Goal: Navigation & Orientation: Find specific page/section

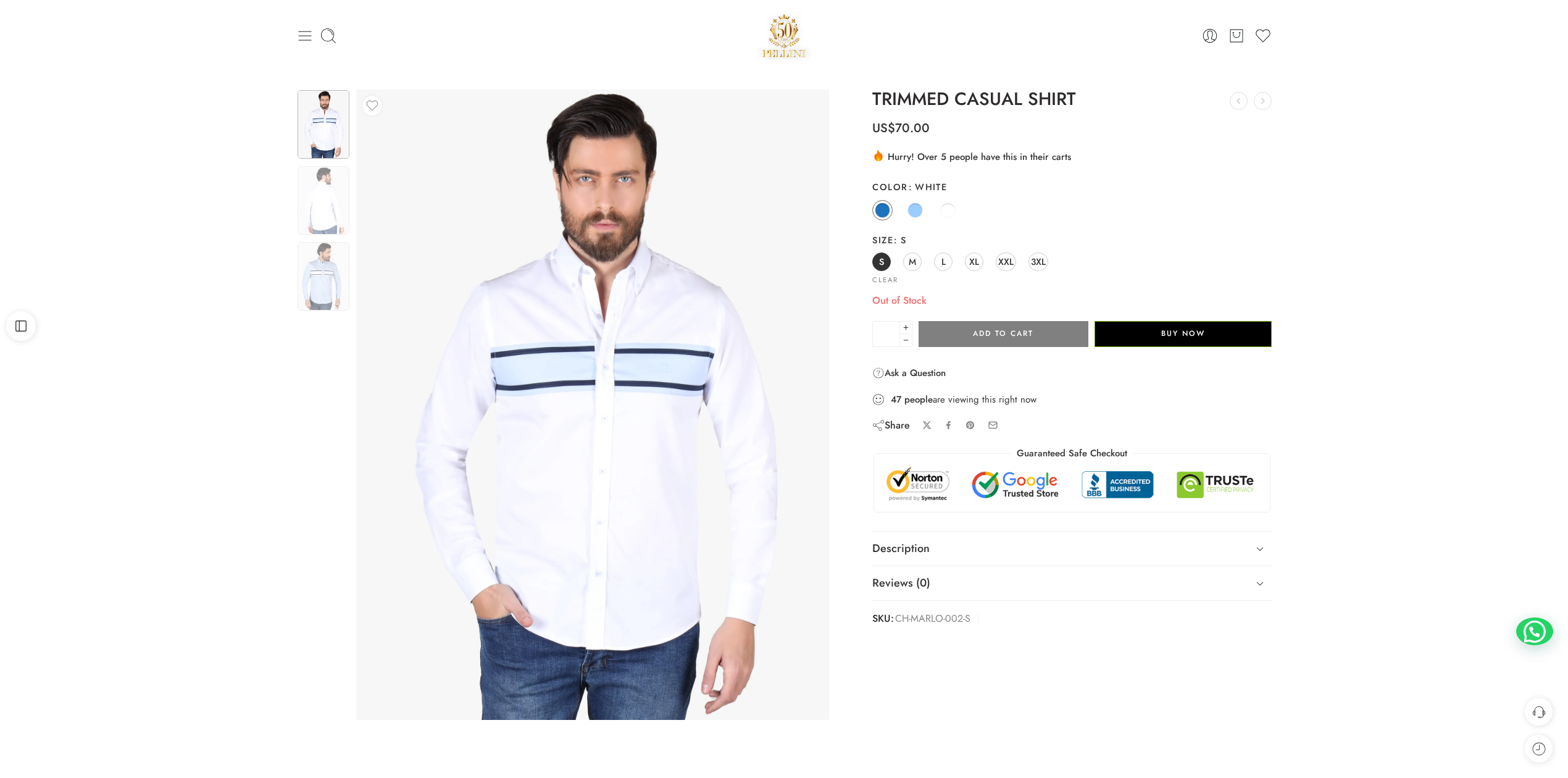
click at [308, 34] on icon at bounding box center [305, 35] width 17 height 17
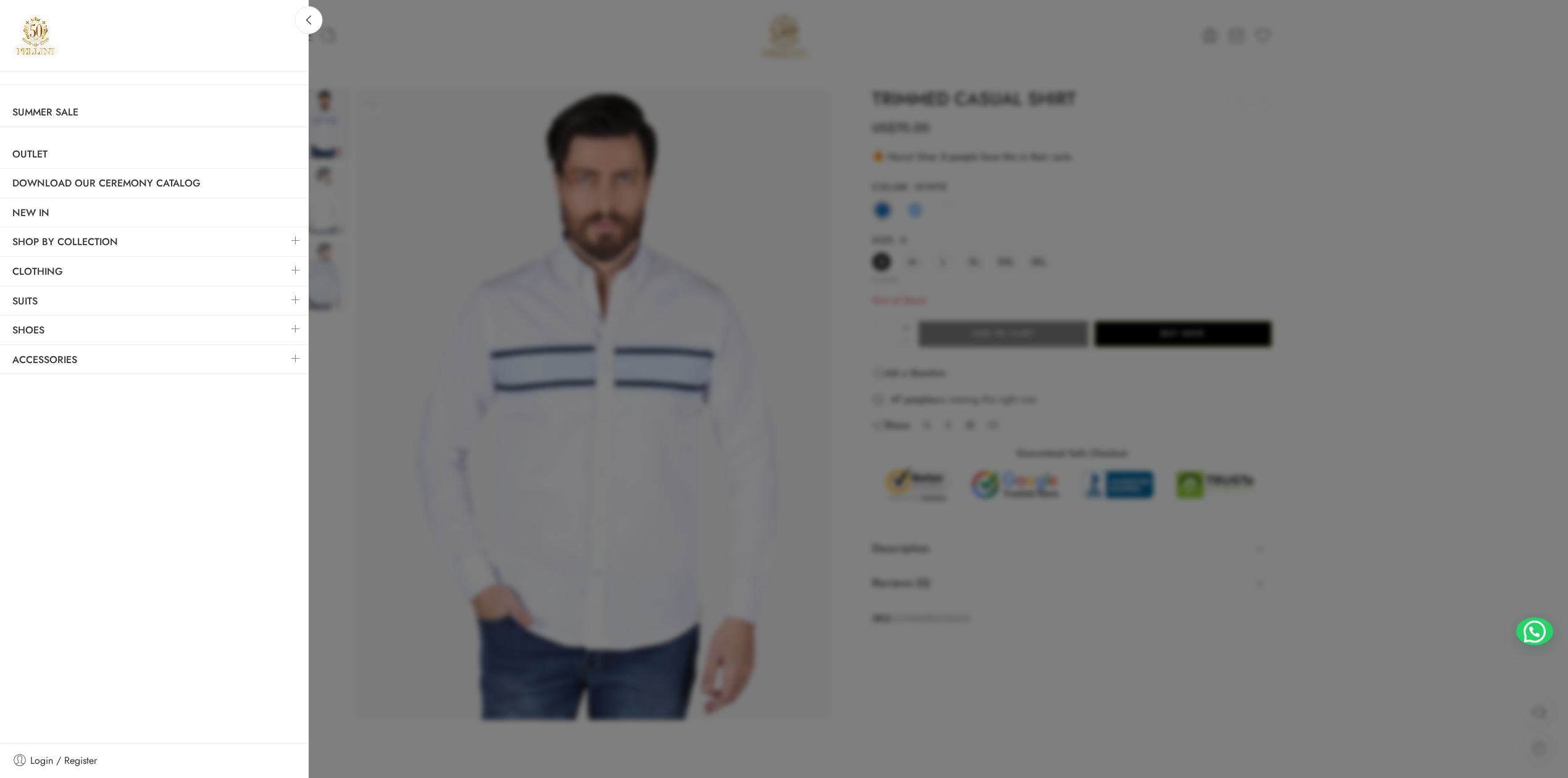
click at [300, 240] on link at bounding box center [296, 240] width 26 height 26
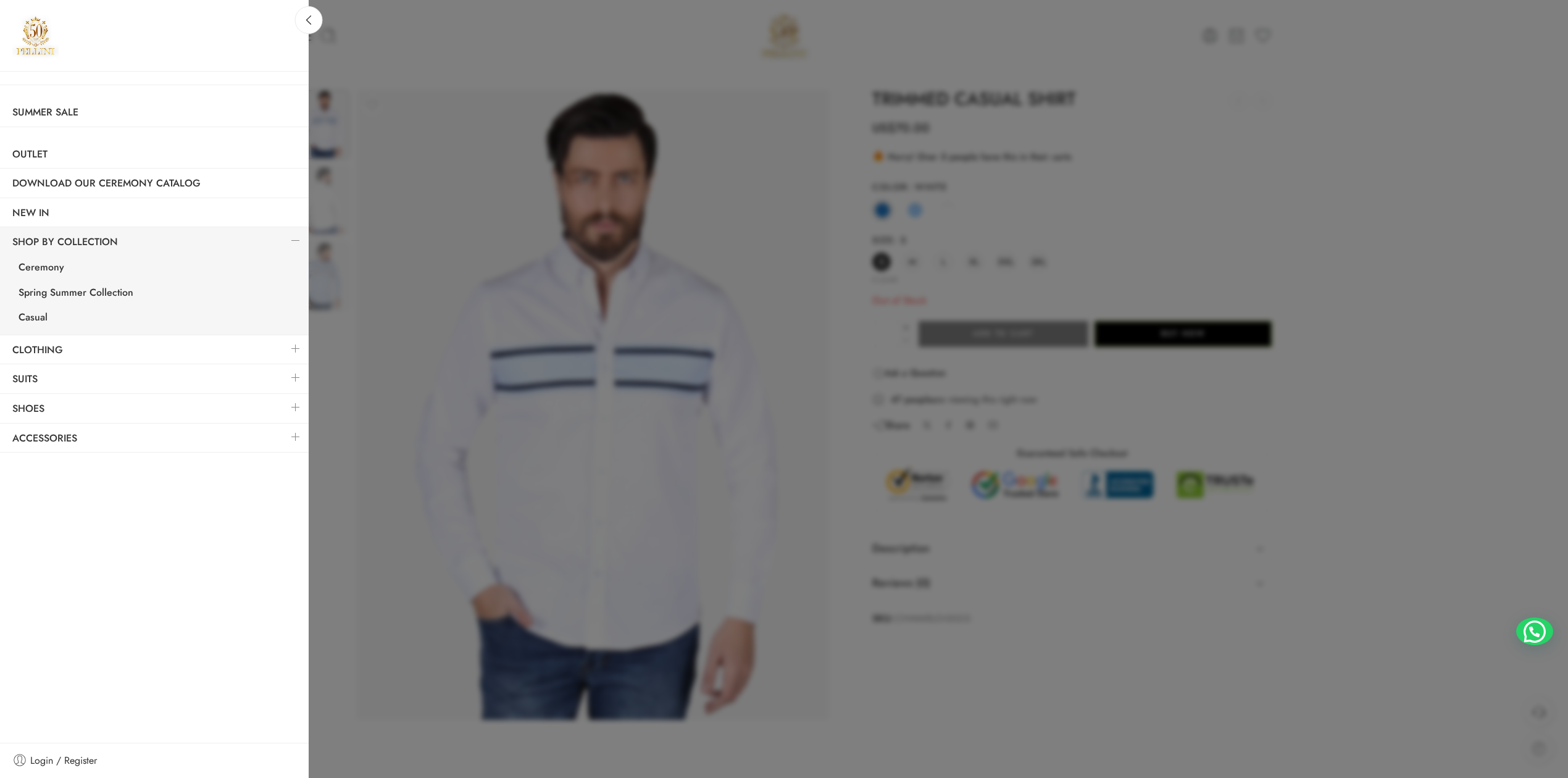
click at [299, 240] on link at bounding box center [296, 240] width 26 height 26
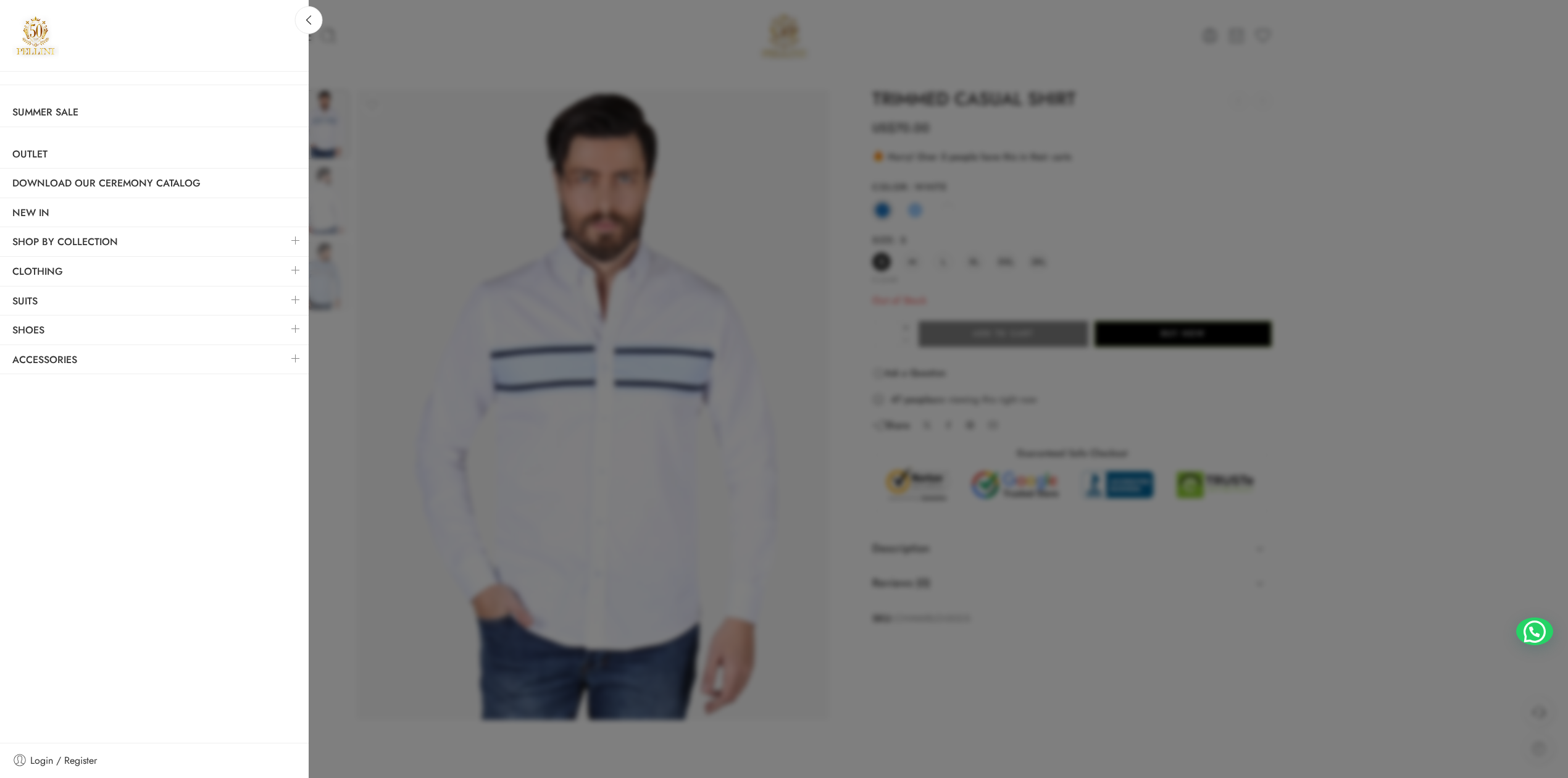
click at [295, 273] on link at bounding box center [296, 270] width 26 height 26
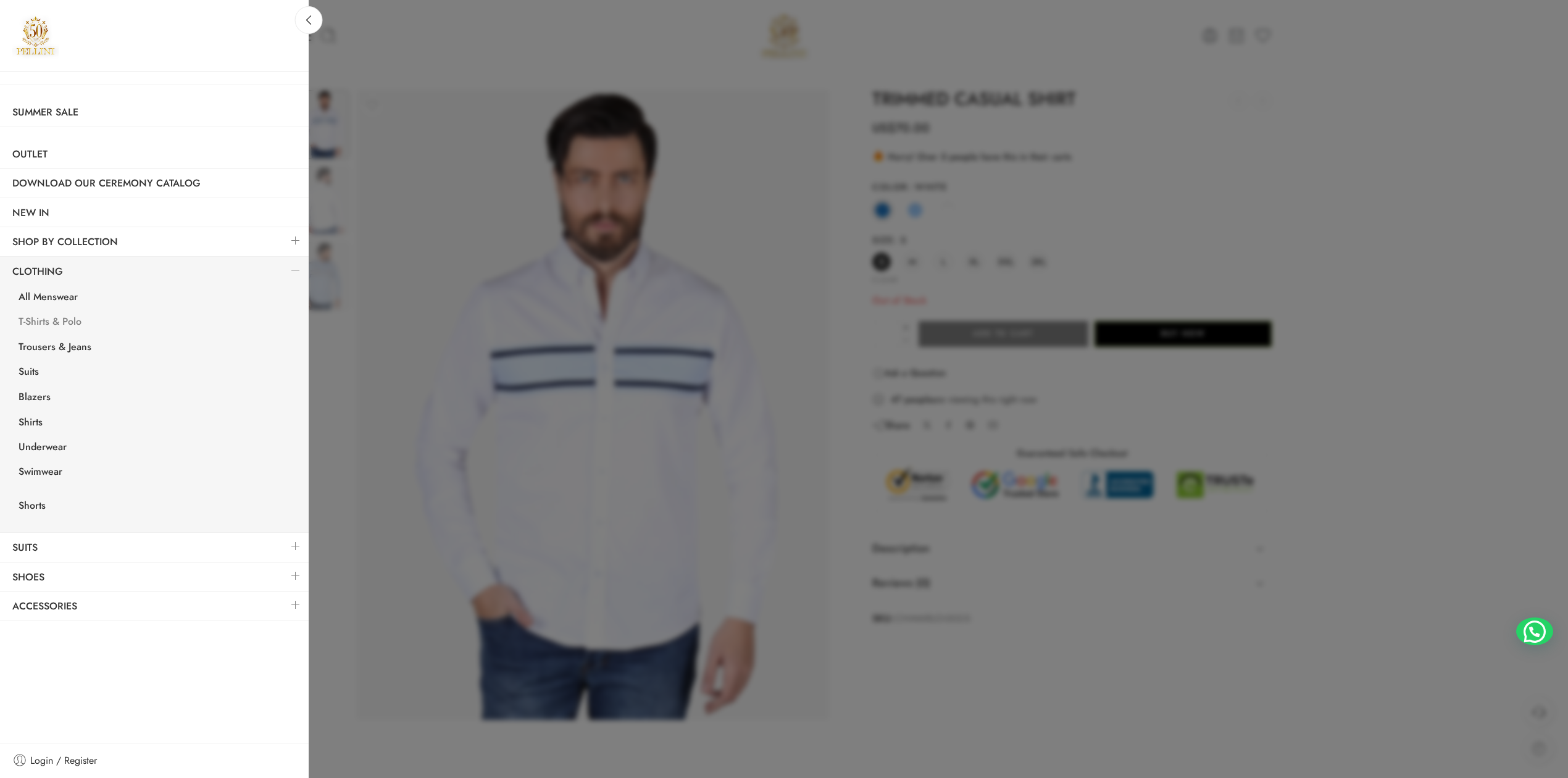
click at [50, 320] on link "T-Shirts & Polo" at bounding box center [158, 323] width 303 height 25
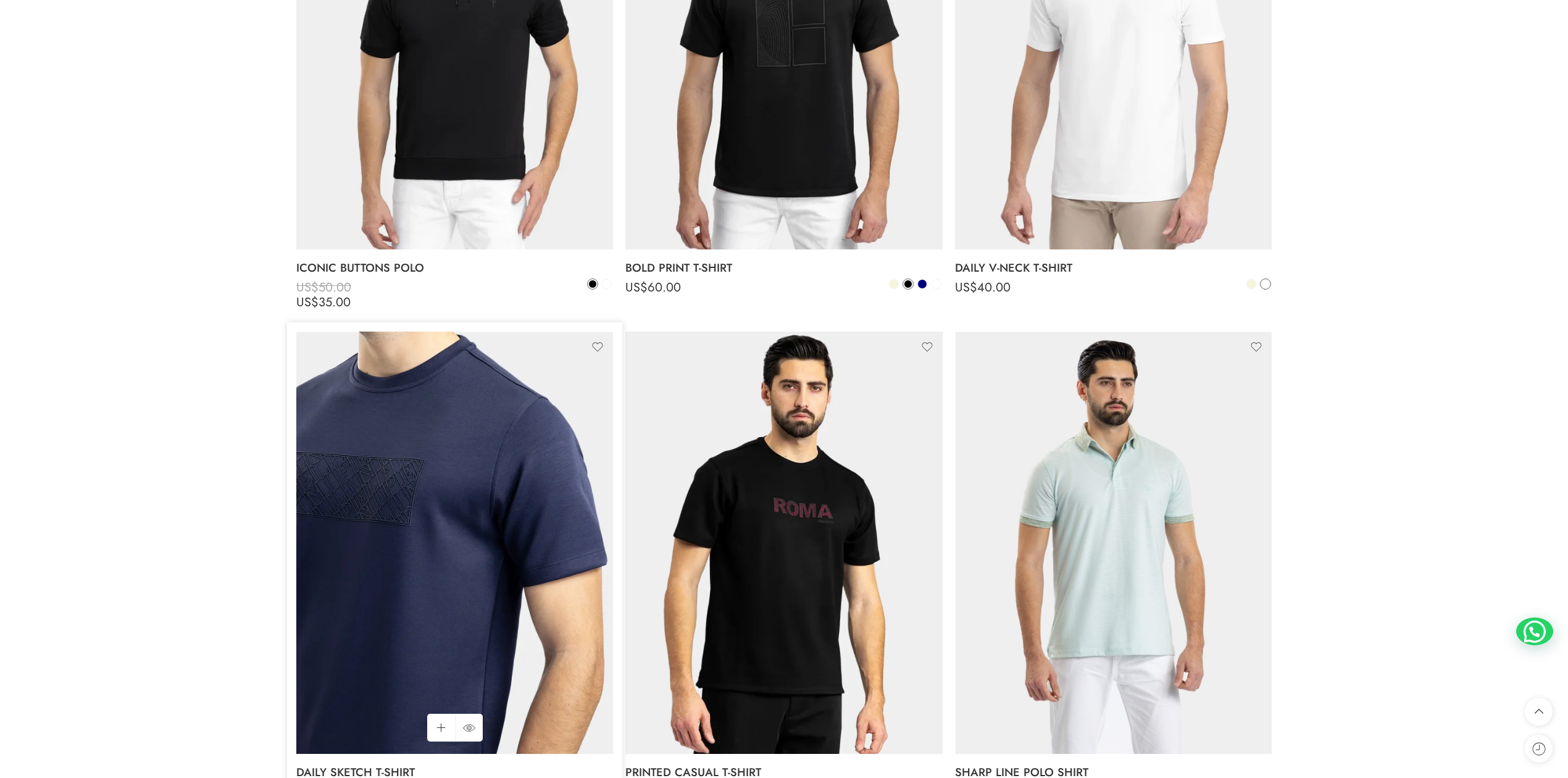
scroll to position [1097, 0]
